Goal: Task Accomplishment & Management: Manage account settings

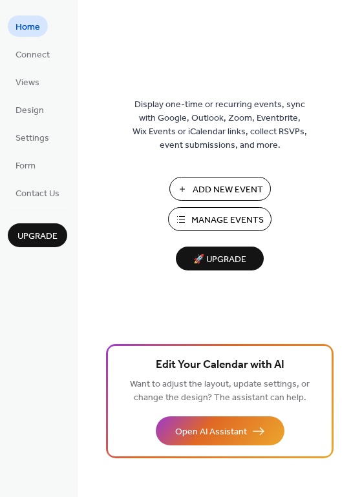
click at [241, 221] on span "Manage Events" at bounding box center [227, 221] width 72 height 14
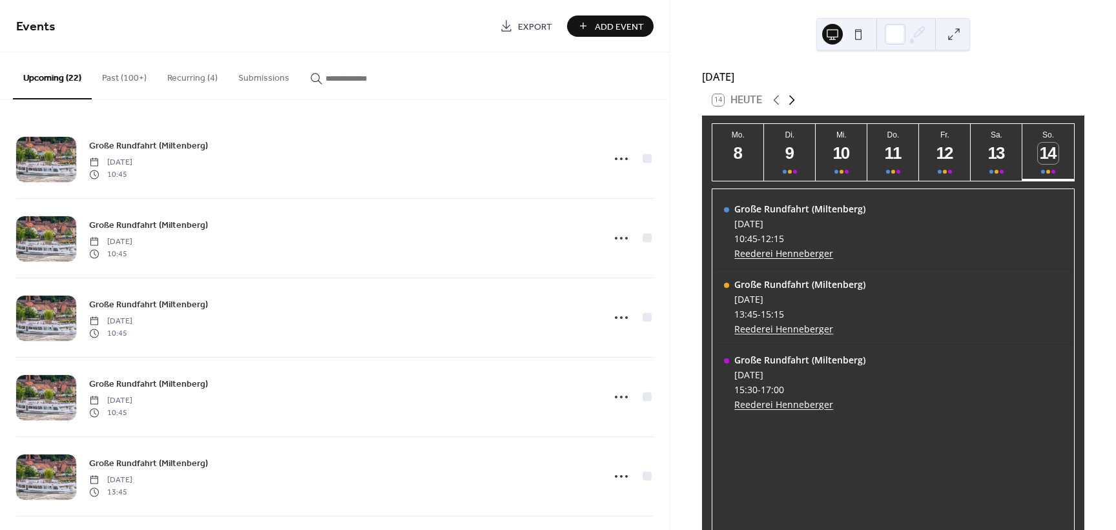
click at [794, 105] on icon at bounding box center [791, 99] width 15 height 15
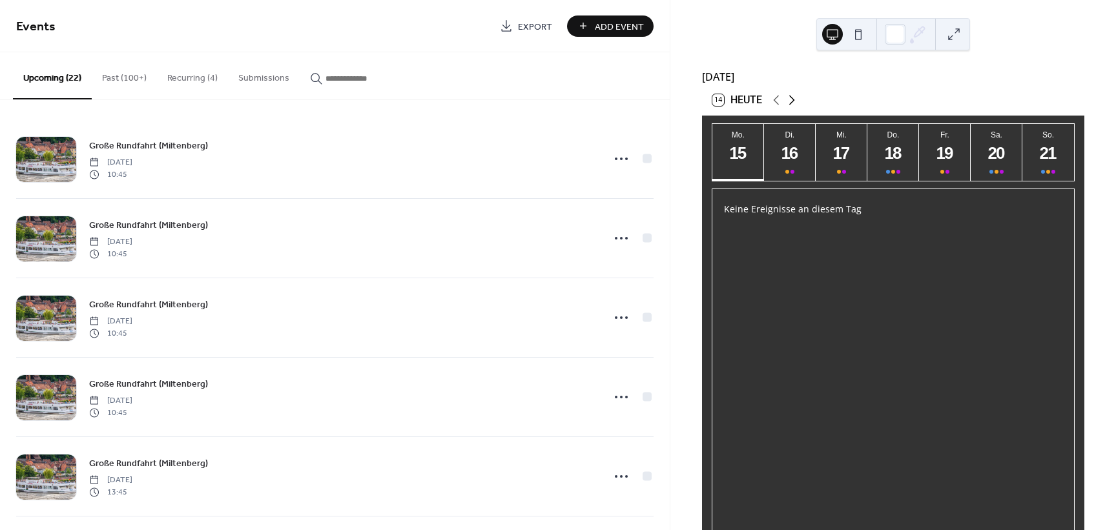
click at [794, 105] on icon at bounding box center [791, 99] width 15 height 15
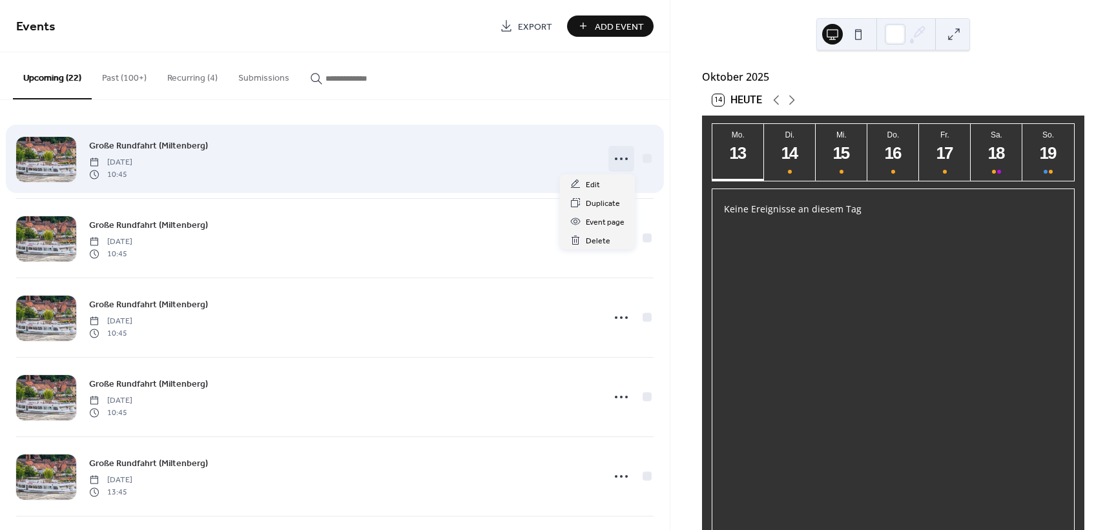
click at [621, 161] on icon at bounding box center [621, 159] width 21 height 21
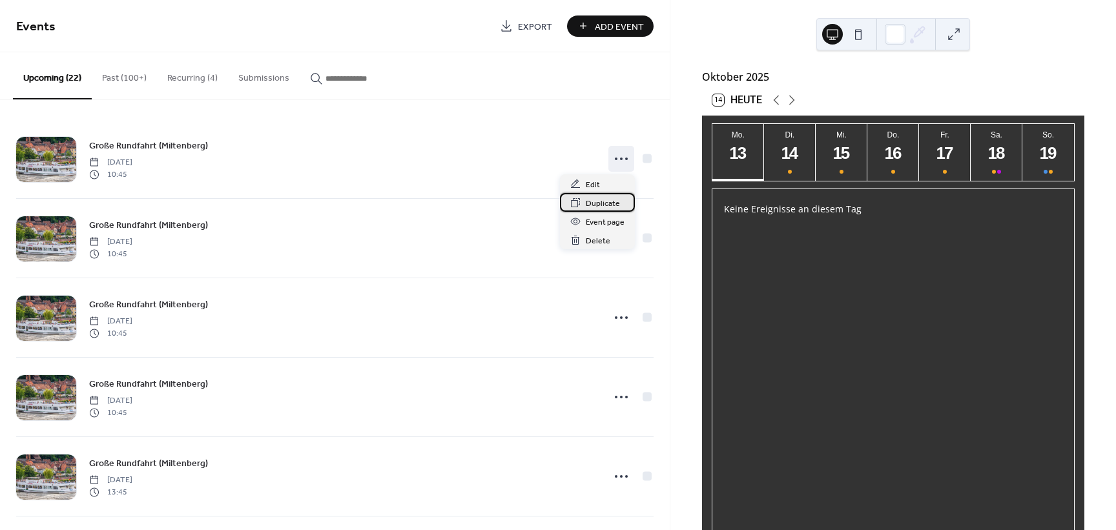
click at [602, 207] on span "Duplicate" at bounding box center [603, 204] width 34 height 14
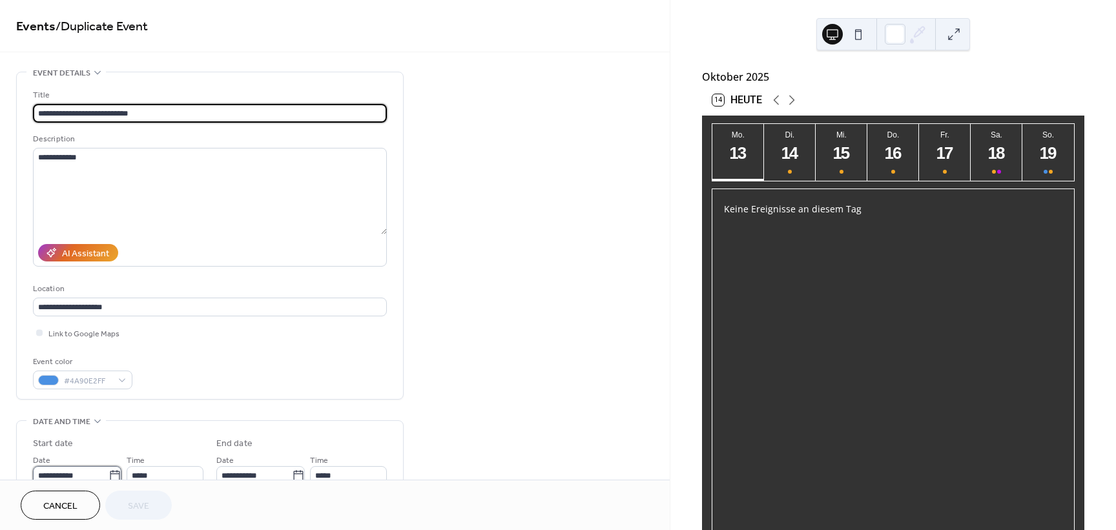
click at [72, 473] on input "**********" at bounding box center [71, 475] width 76 height 19
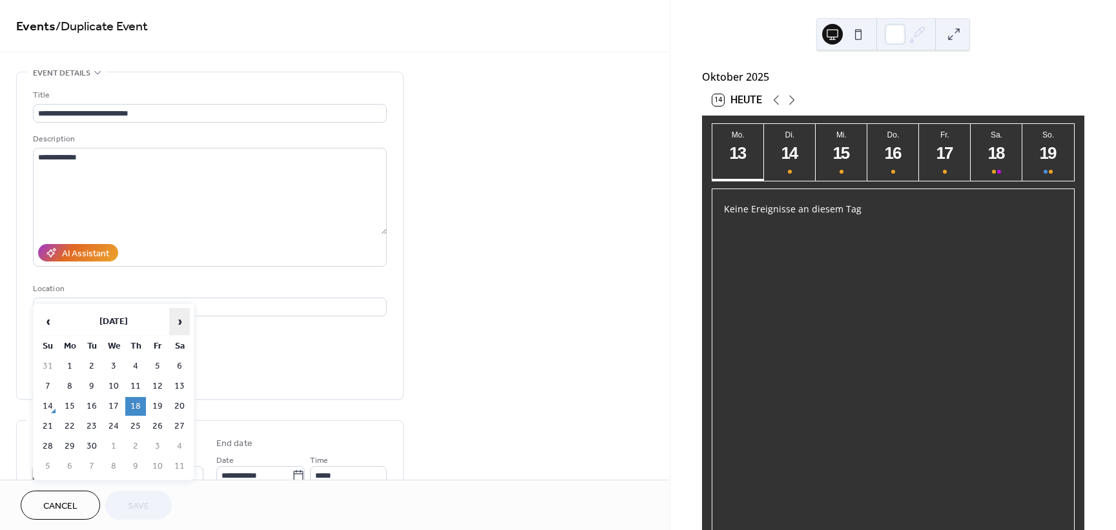
click at [176, 327] on span "›" at bounding box center [179, 322] width 19 height 26
click at [176, 406] on td "18" at bounding box center [179, 406] width 21 height 19
type input "**********"
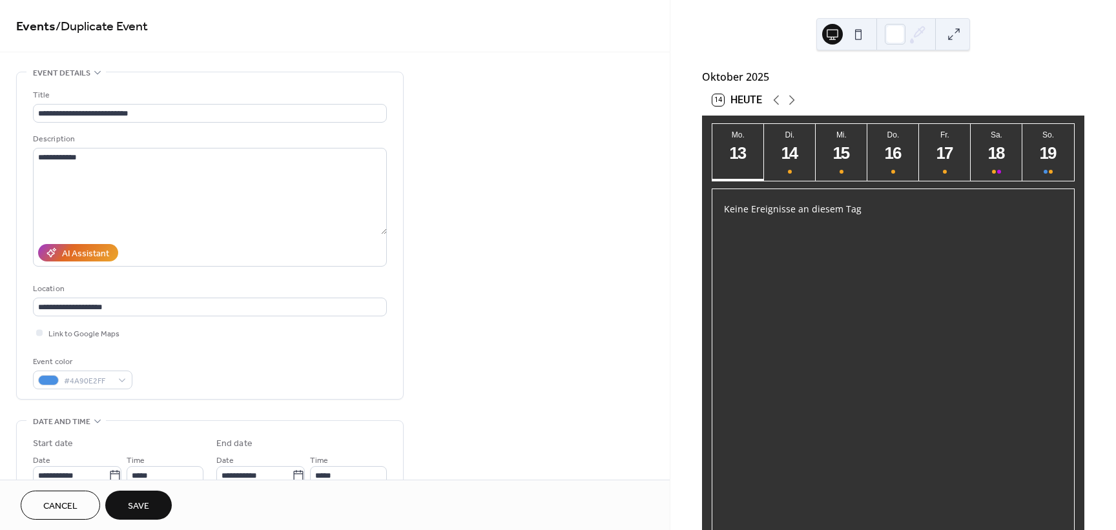
click at [152, 509] on button "Save" at bounding box center [138, 505] width 67 height 29
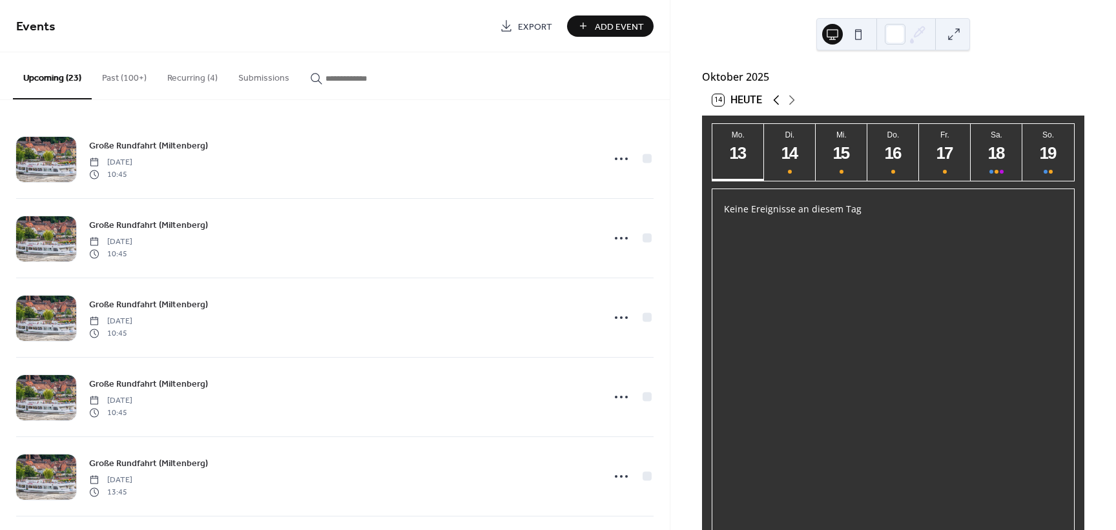
click at [776, 105] on icon at bounding box center [775, 99] width 15 height 15
